Goal: Task Accomplishment & Management: Use online tool/utility

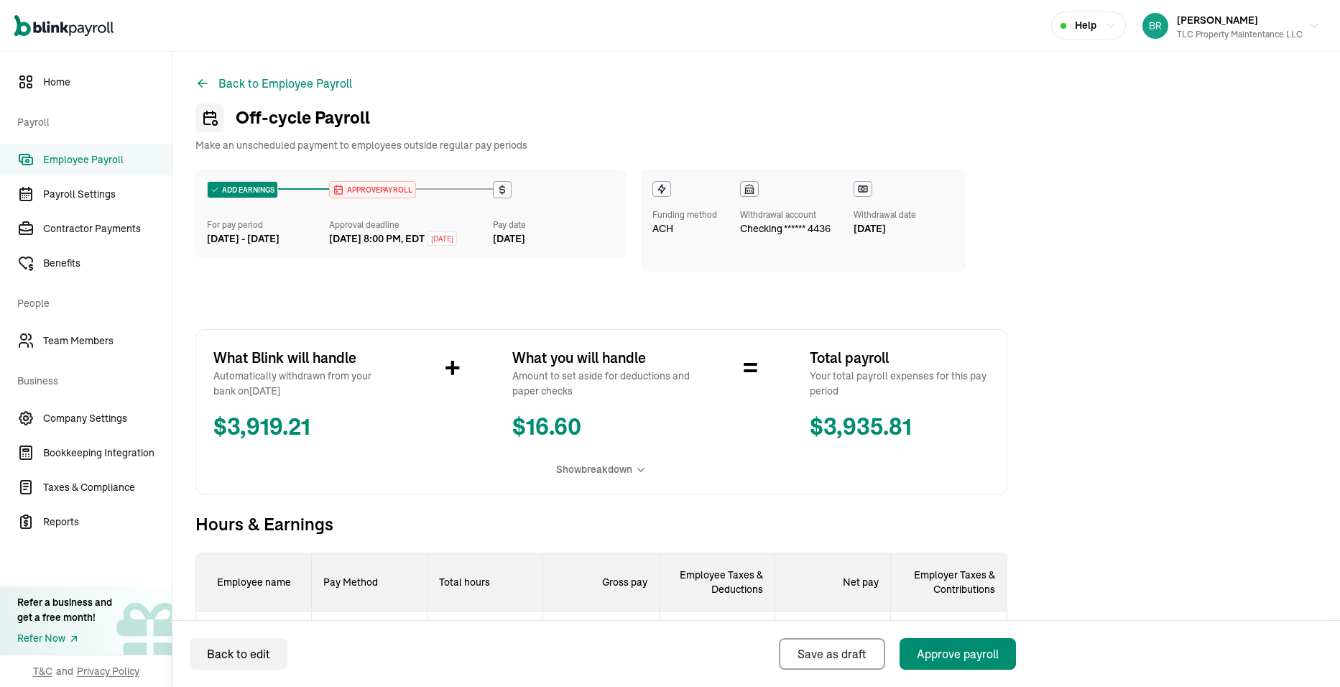
scroll to position [359, 0]
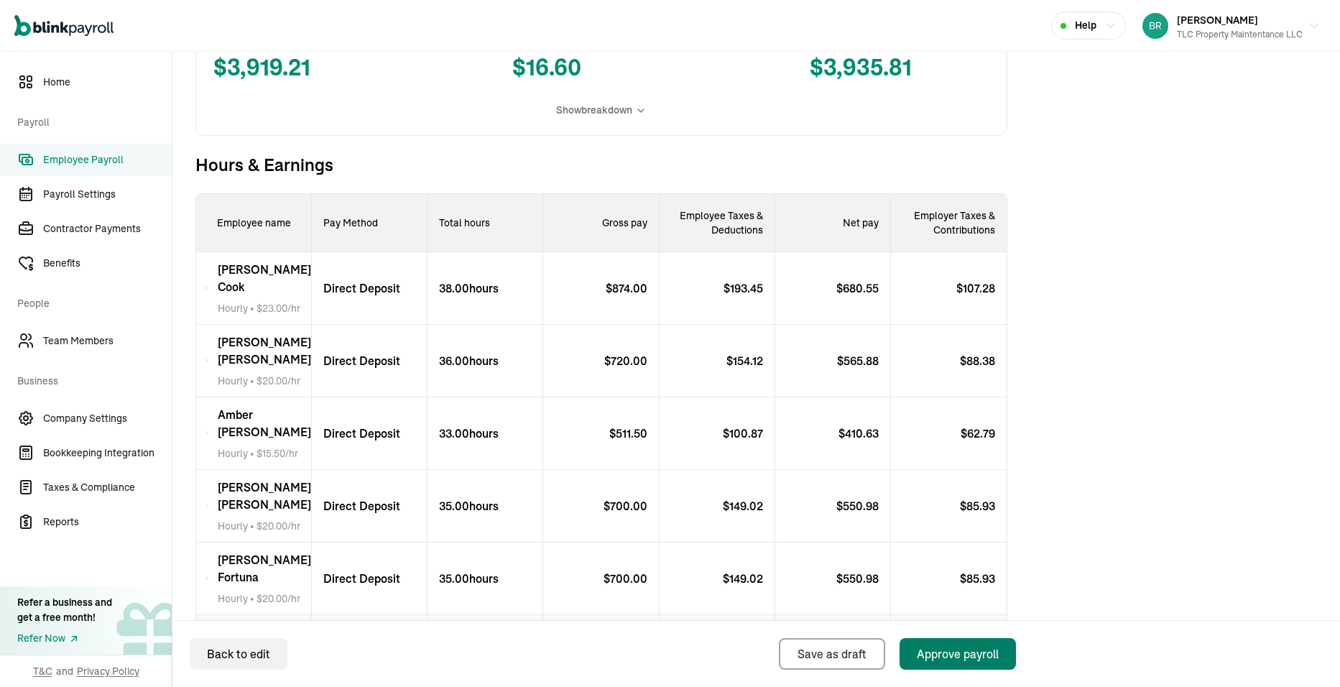
click at [982, 660] on div "Approve payroll" at bounding box center [958, 653] width 82 height 17
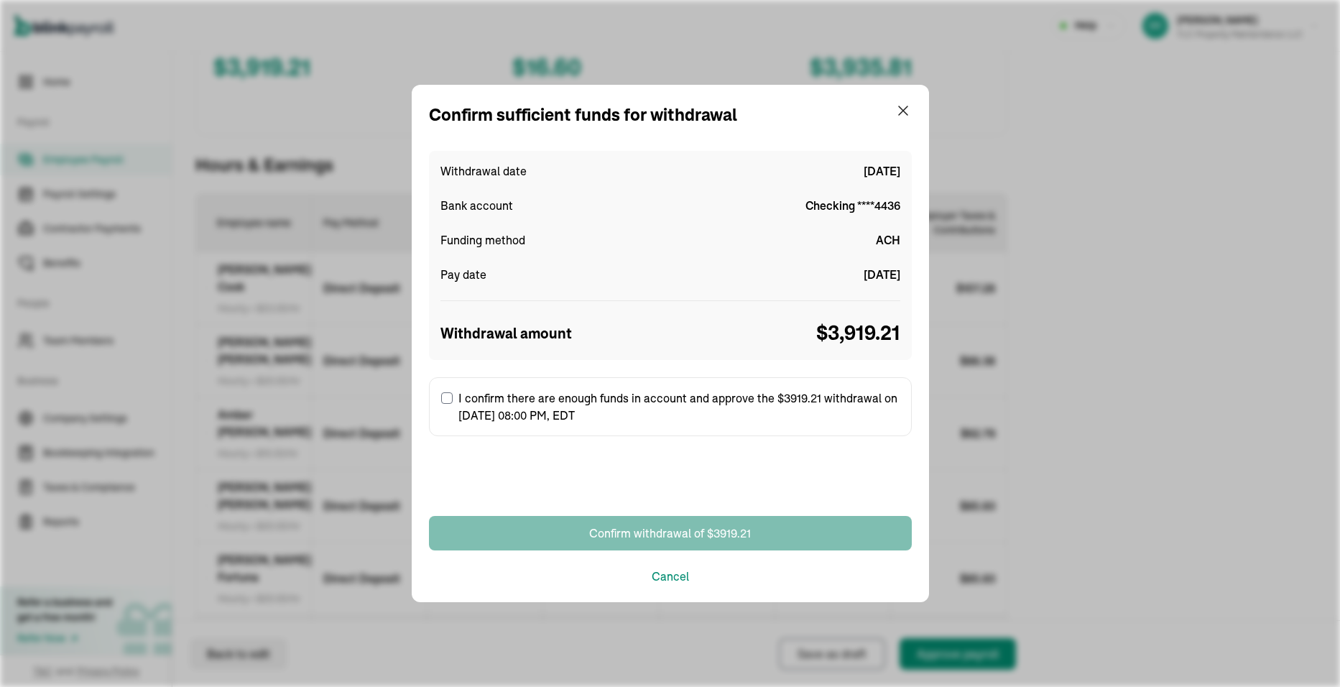
click at [451, 399] on input "I confirm there are enough funds in account and approve the $3919.21 withdrawal…" at bounding box center [446, 397] width 11 height 11
checkbox input "true"
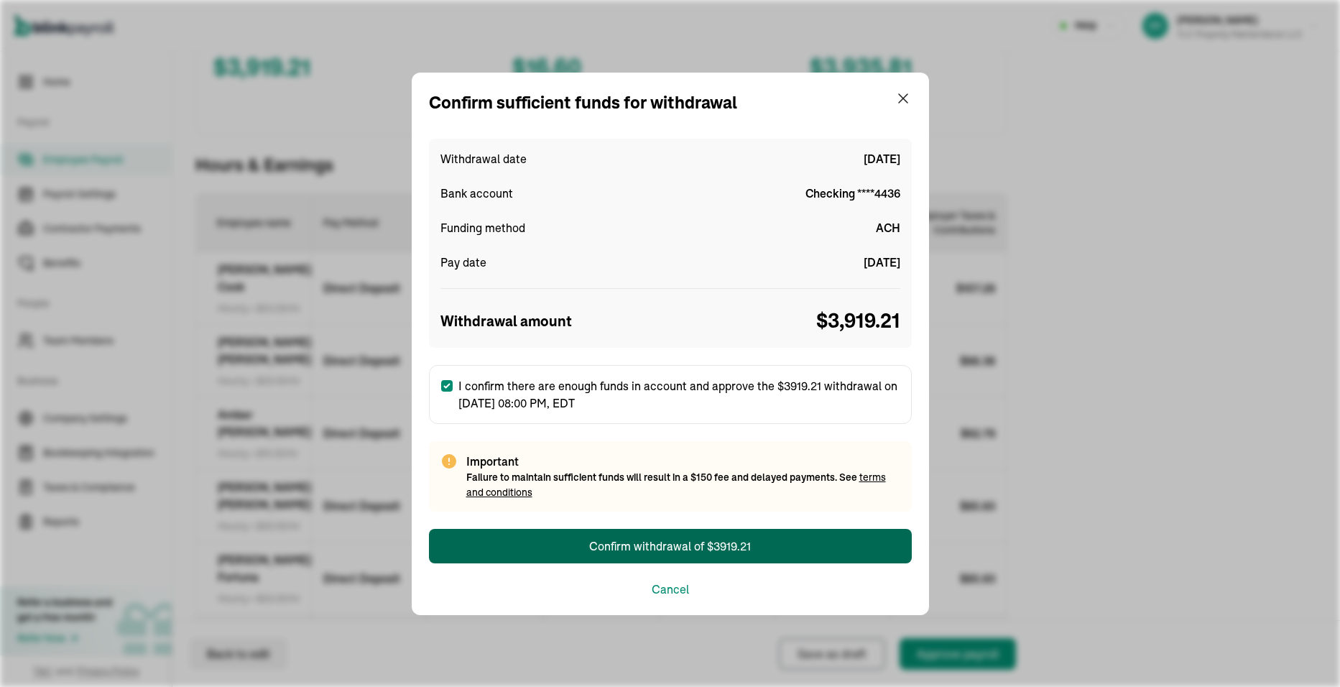
click at [663, 554] on div "Confirm withdrawal of $3919.21" at bounding box center [670, 546] width 162 height 17
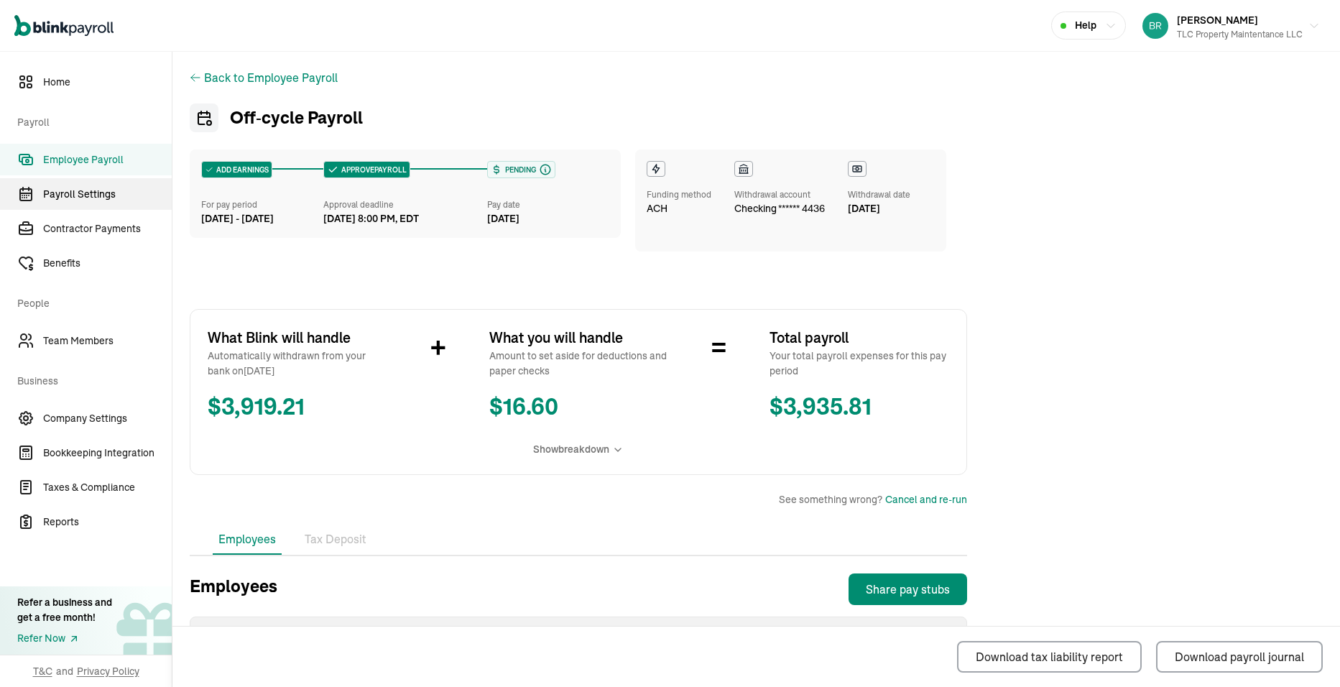
click at [71, 197] on span "Payroll Settings" at bounding box center [107, 194] width 129 height 15
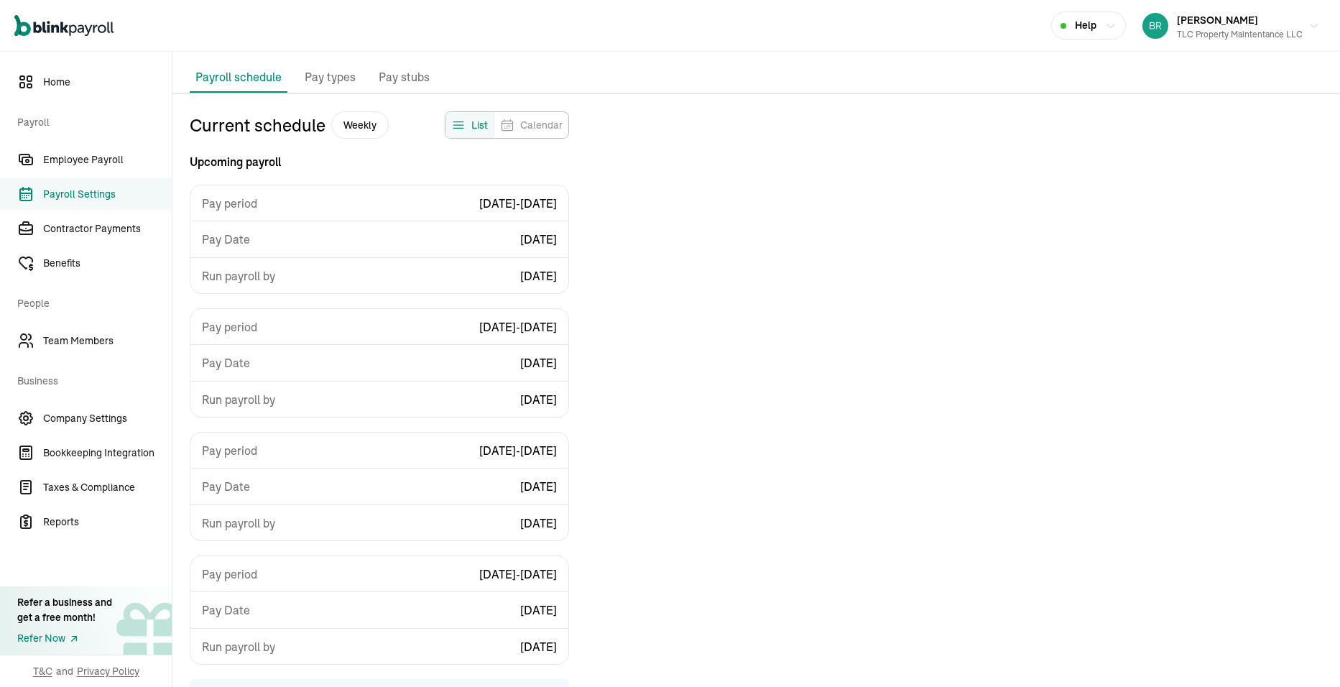
scroll to position [42, 0]
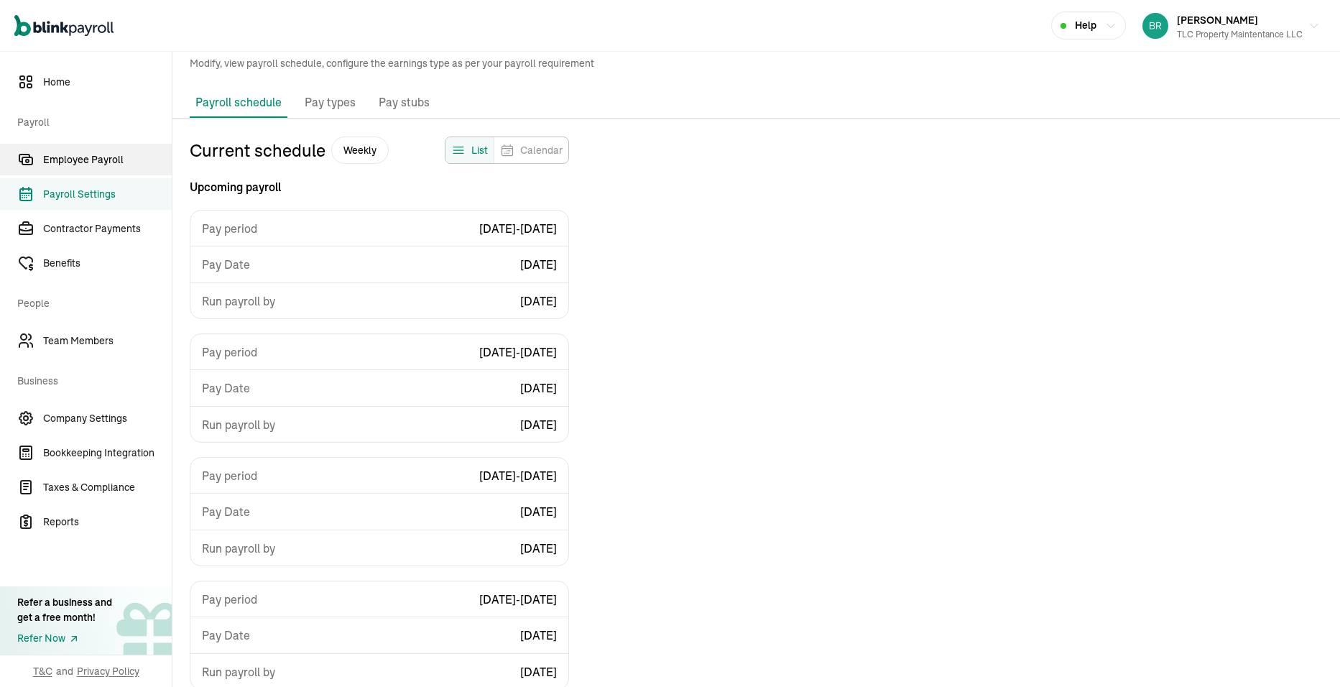
click at [100, 162] on span "Employee Payroll" at bounding box center [107, 159] width 129 height 15
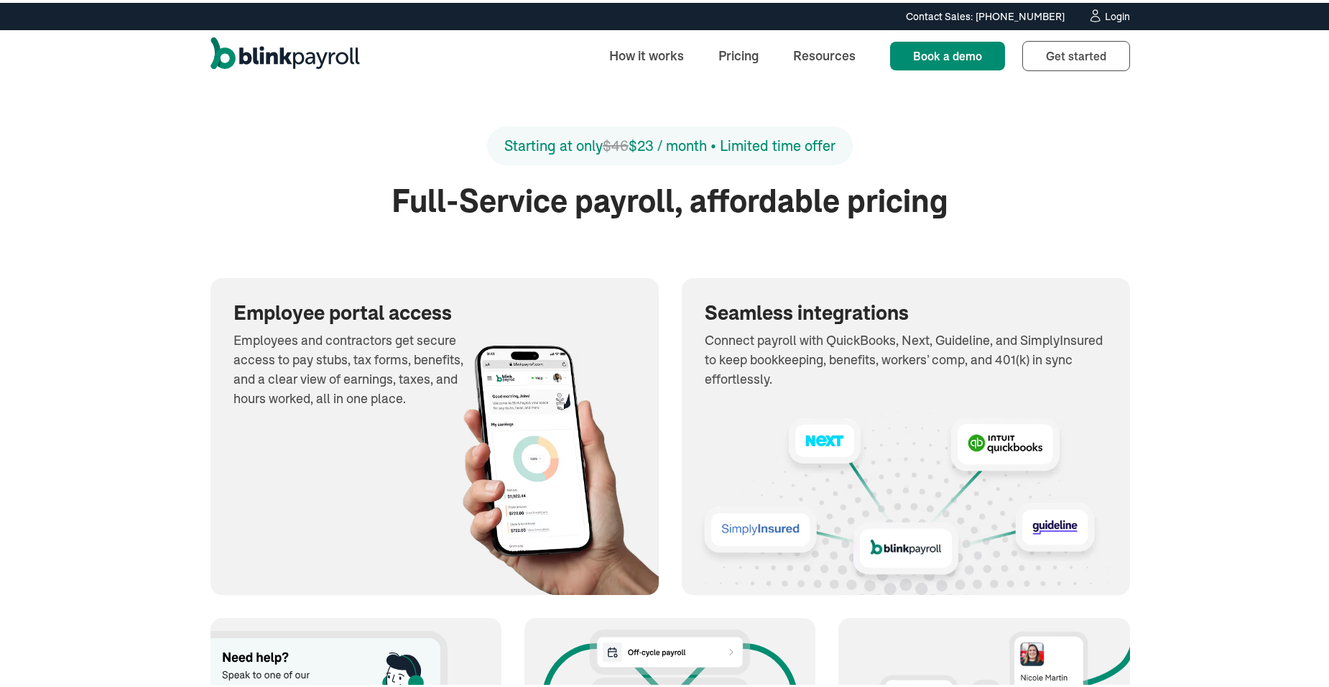
scroll to position [1437, 0]
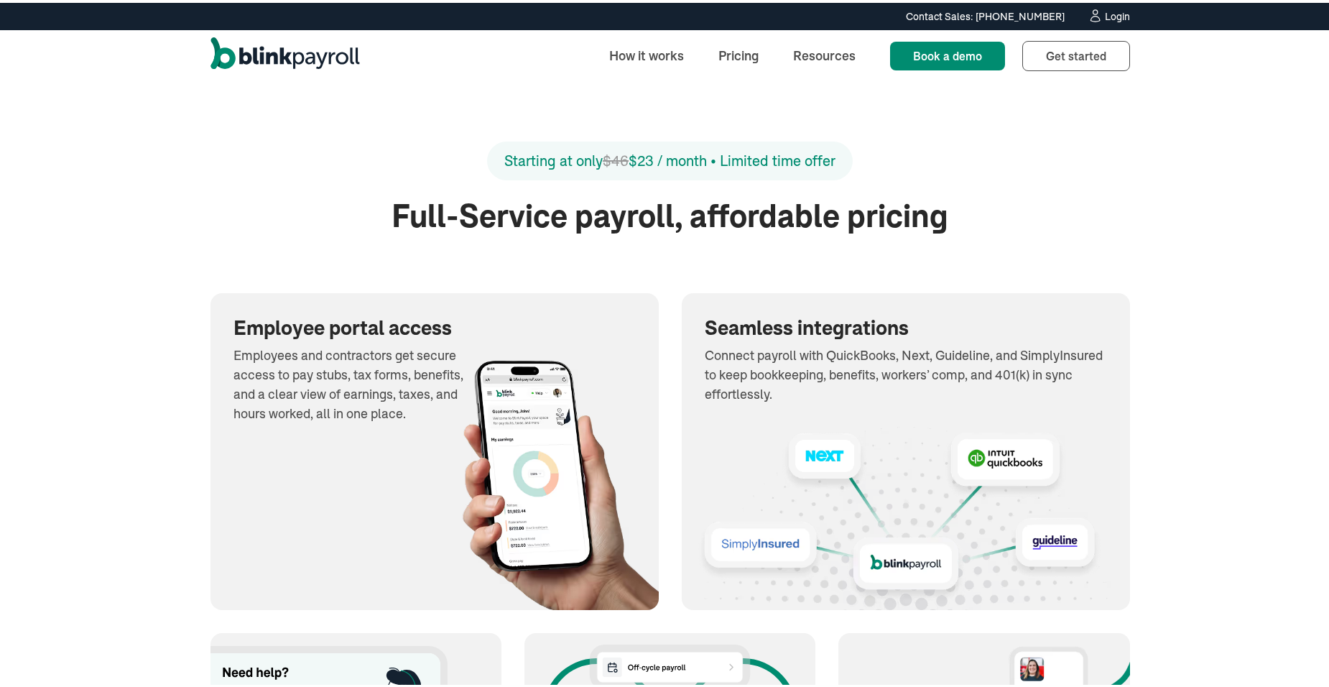
click at [798, 161] on div "Starting at only $46 $23 / month • Limited time offer" at bounding box center [669, 158] width 331 height 22
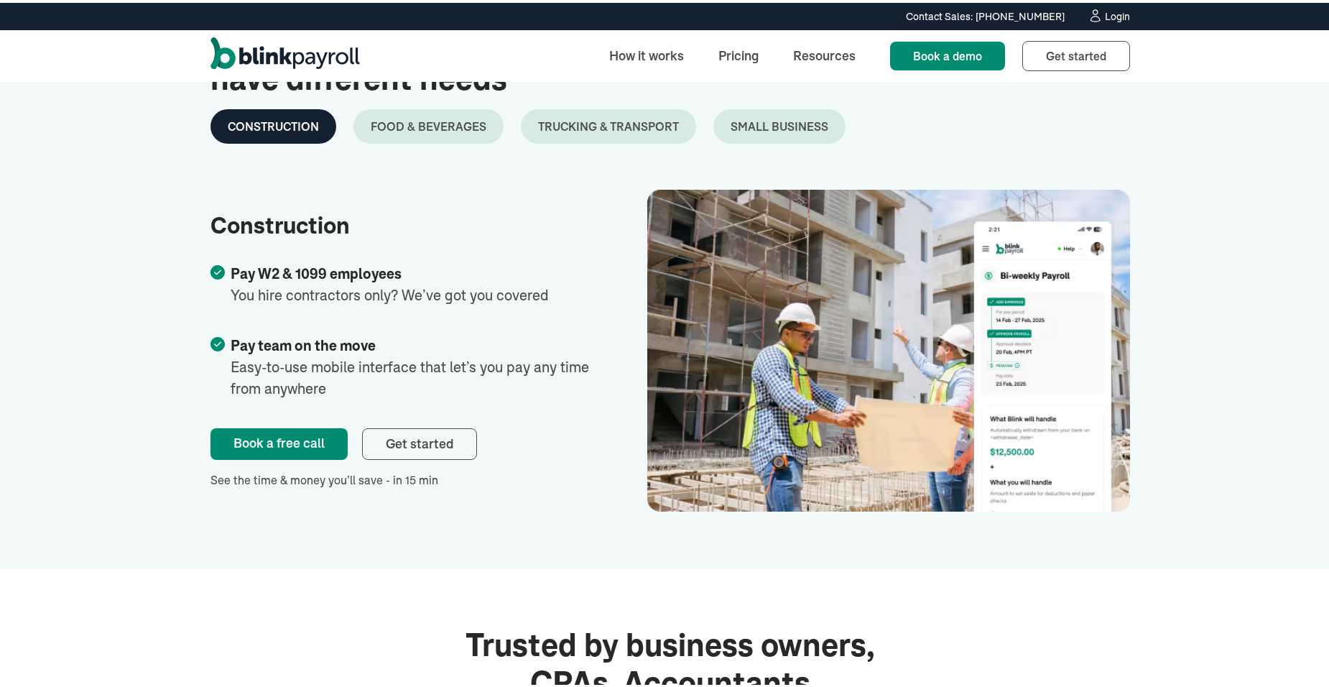
scroll to position [2587, 0]
